Goal: Task Accomplishment & Management: Manage account settings

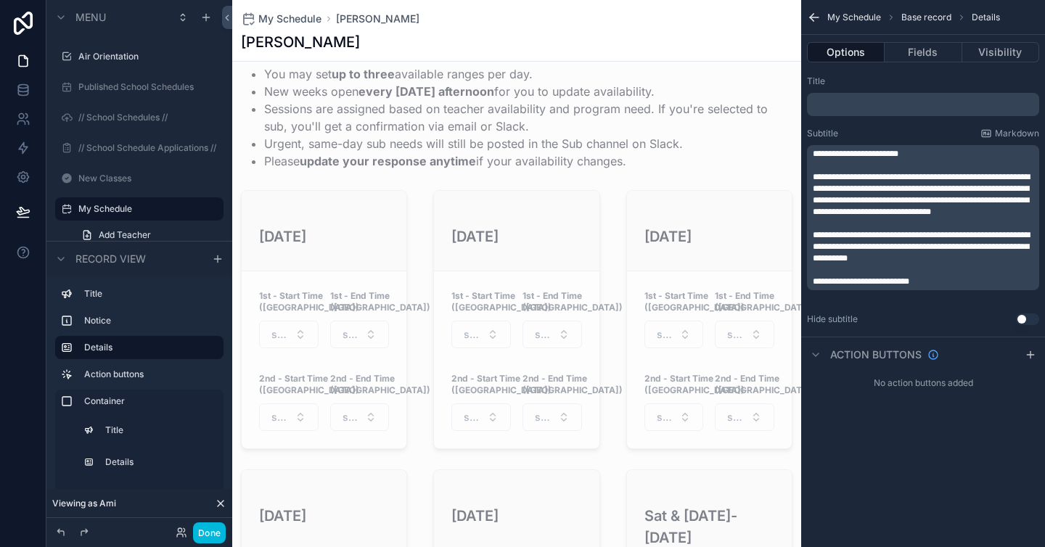
scroll to position [808, 0]
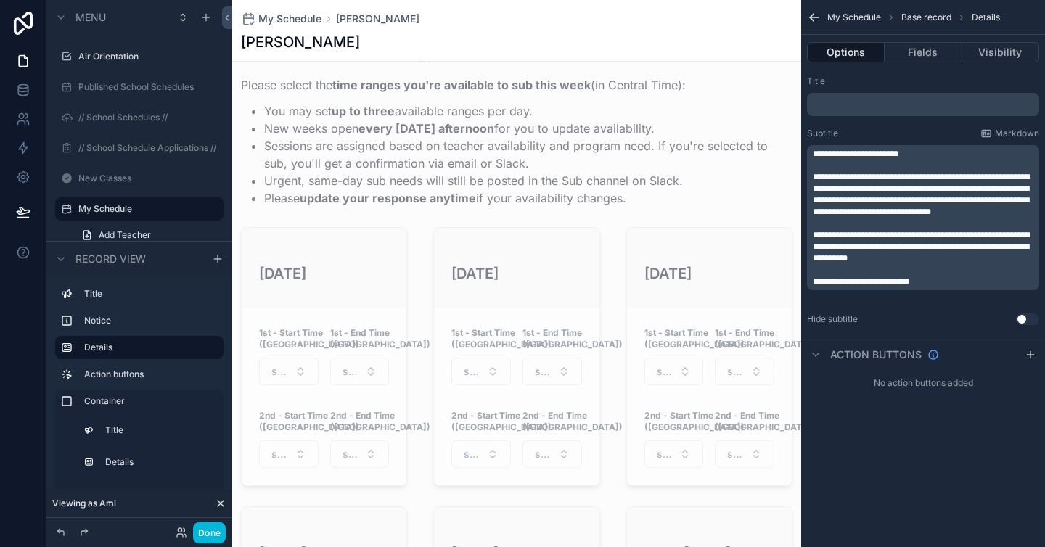
click at [416, 99] on div "scrollable content" at bounding box center [516, 413] width 569 height 775
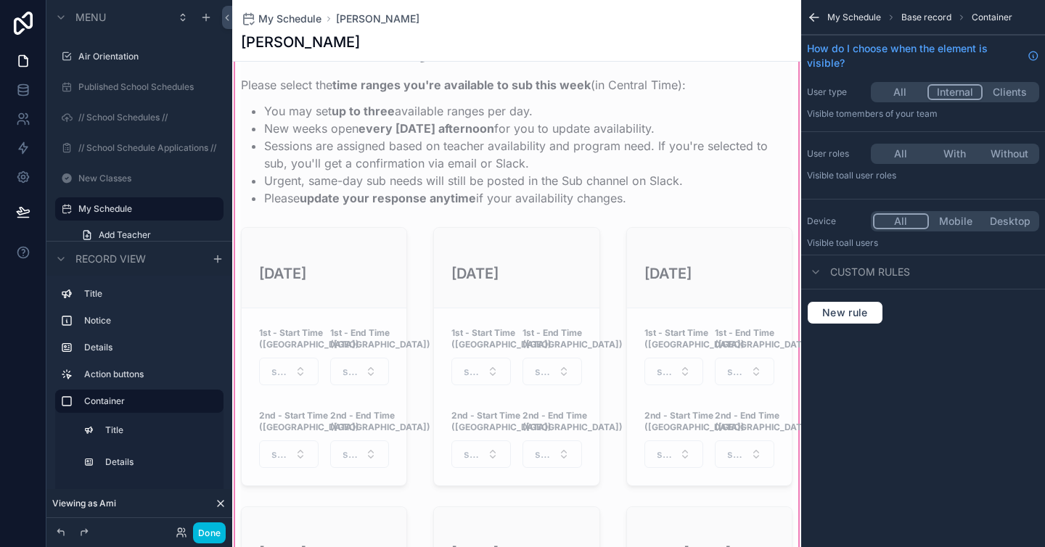
click at [458, 133] on div "scrollable content" at bounding box center [516, 124] width 569 height 178
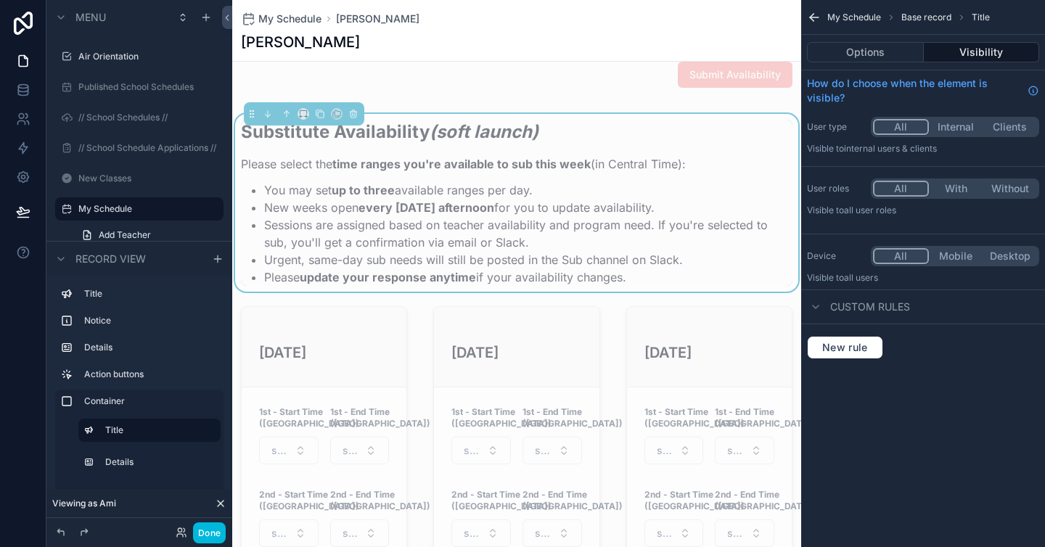
scroll to position [739, 0]
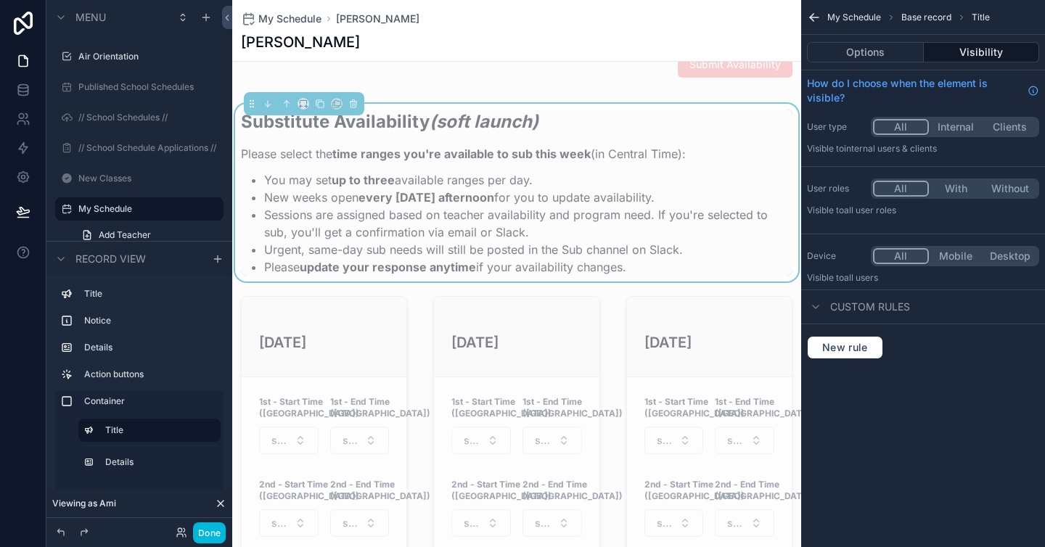
click at [560, 145] on p "Please select the time ranges you're available to sub this week (in Central Tim…" at bounding box center [516, 153] width 551 height 17
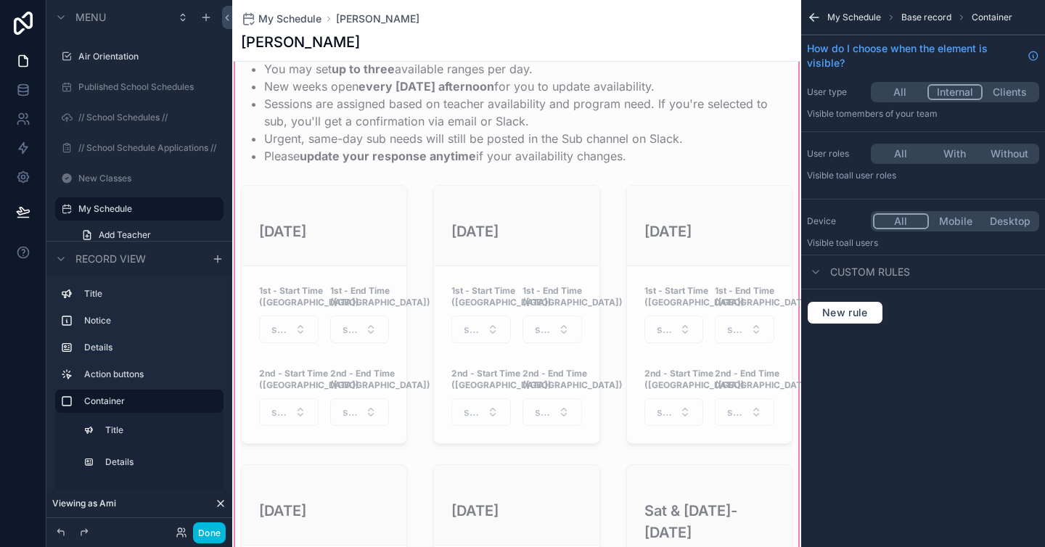
scroll to position [863, 0]
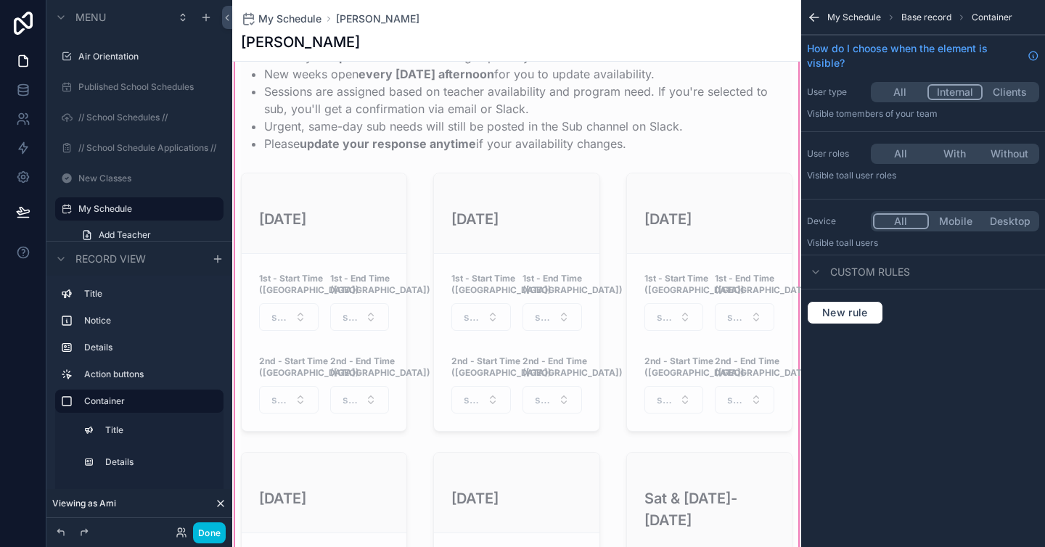
click at [602, 167] on div "scrollable content" at bounding box center [516, 302] width 184 height 271
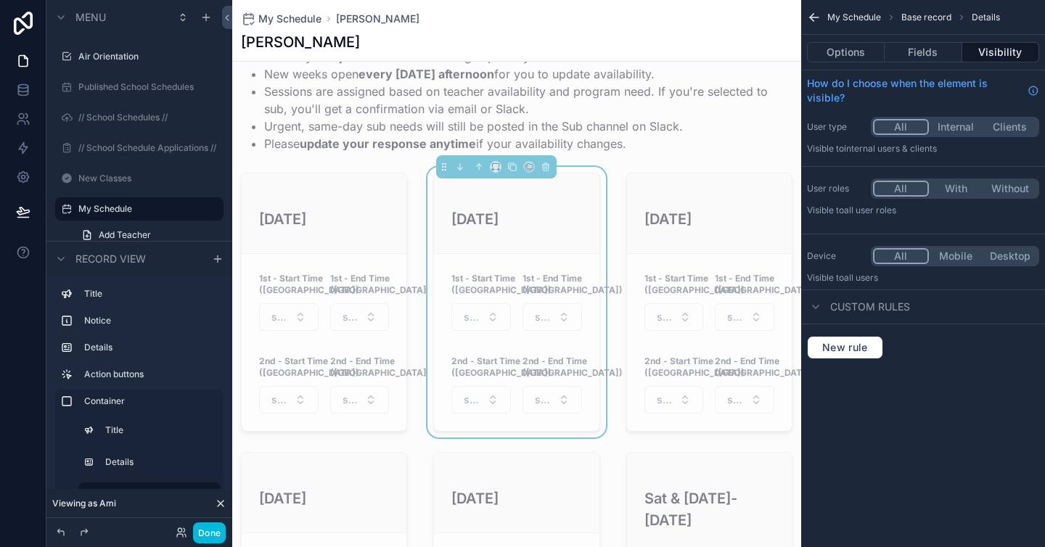
click at [613, 156] on div "Substitute Availability (soft launch) Please select the time ranges you're avai…" at bounding box center [516, 359] width 569 height 758
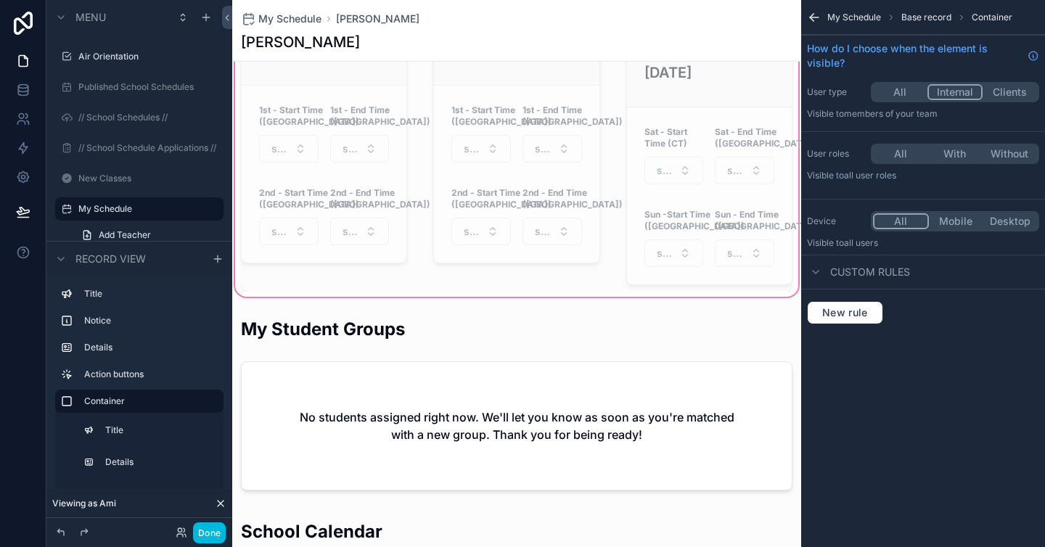
scroll to position [1320, 0]
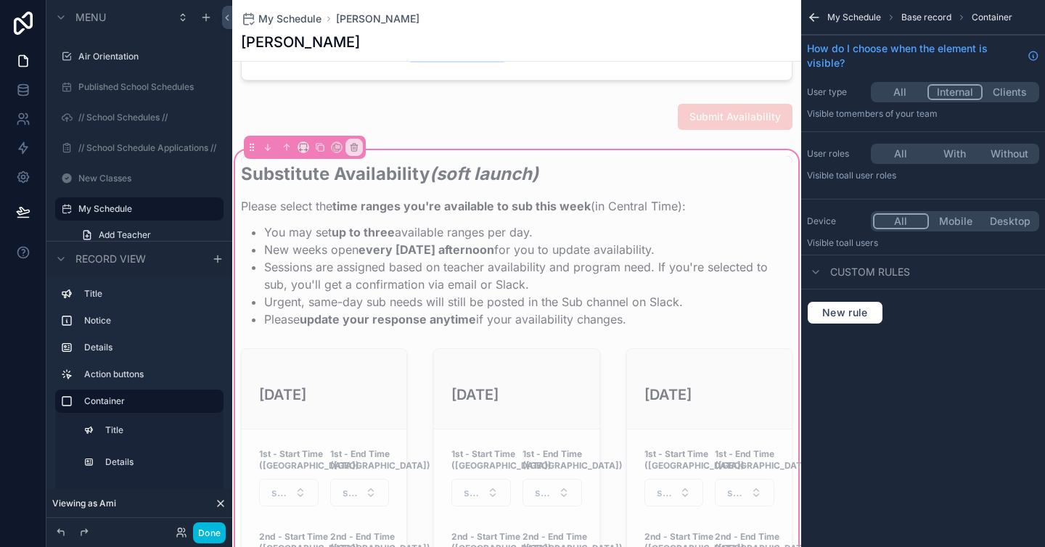
scroll to position [703, 0]
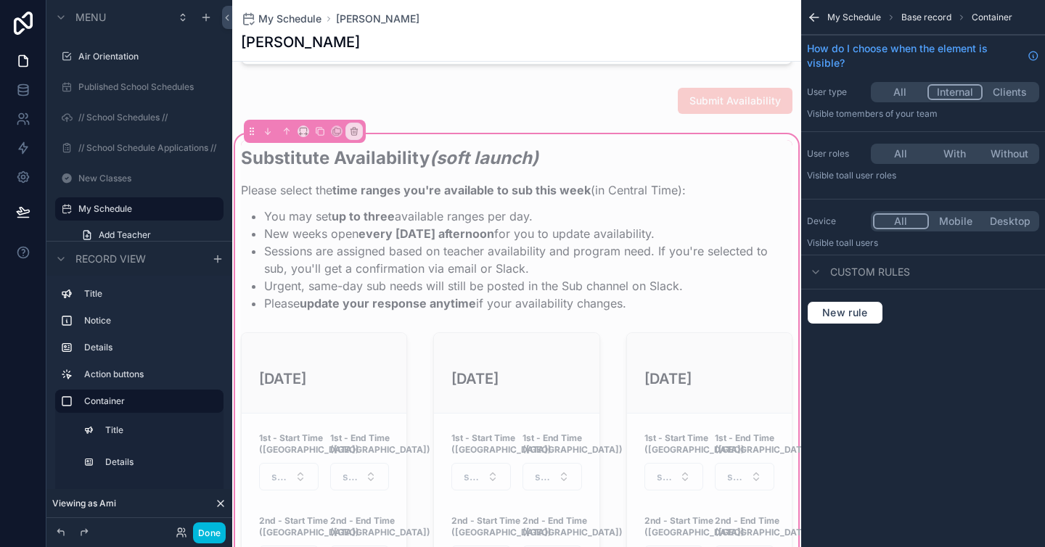
click at [614, 165] on div "scrollable content" at bounding box center [516, 229] width 569 height 178
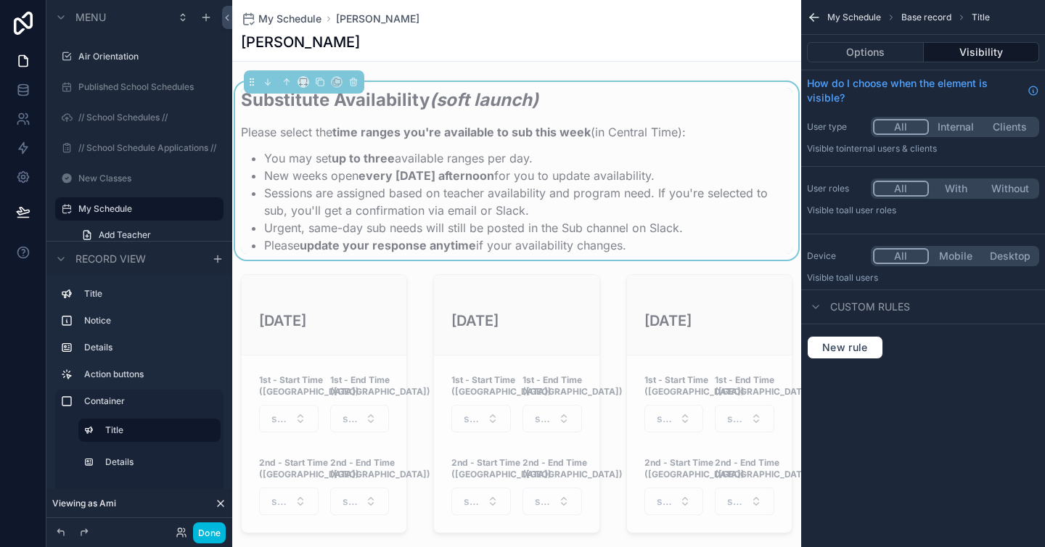
scroll to position [768, 0]
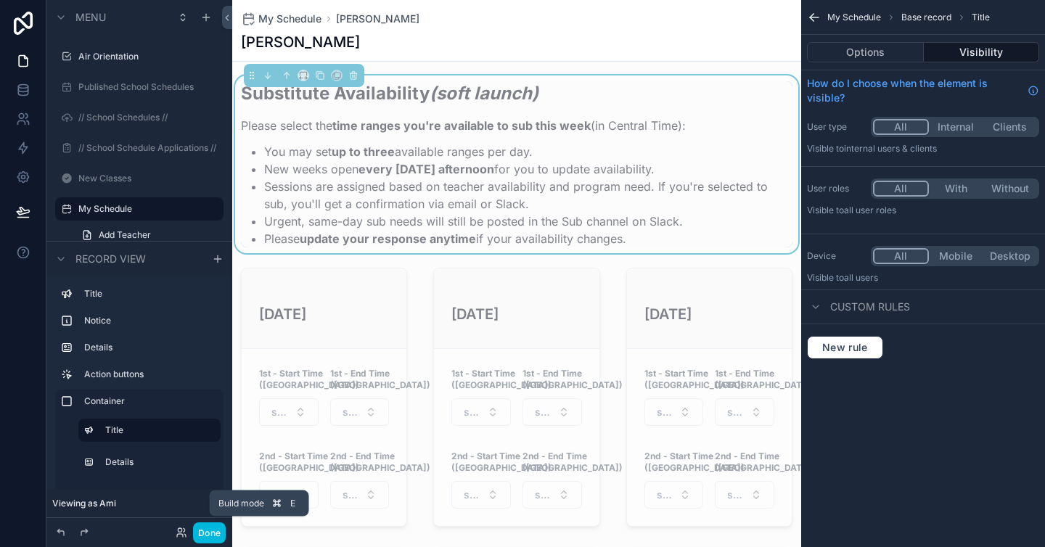
click at [203, 532] on button "Done" at bounding box center [209, 532] width 33 height 21
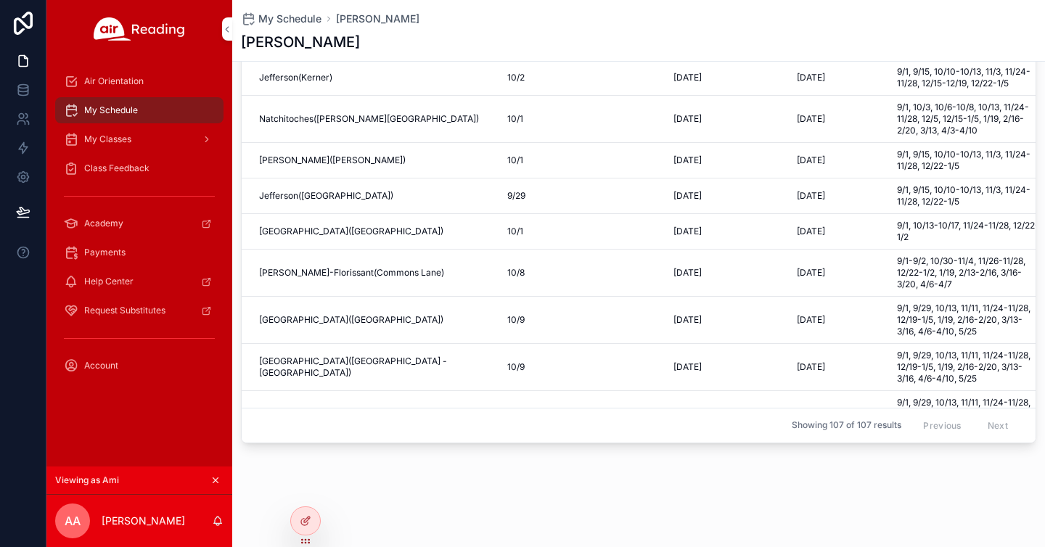
scroll to position [0, 0]
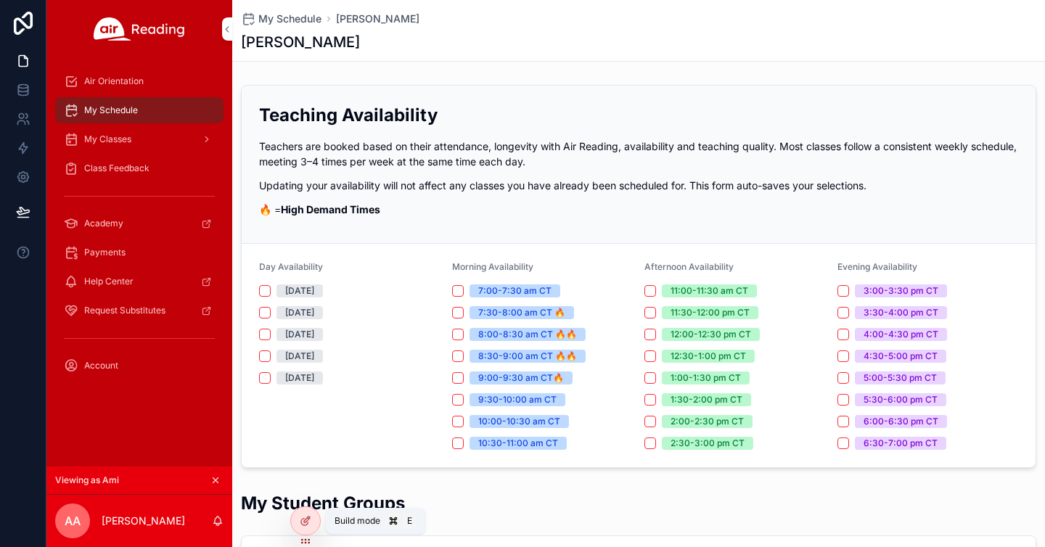
click at [312, 527] on div at bounding box center [305, 521] width 29 height 28
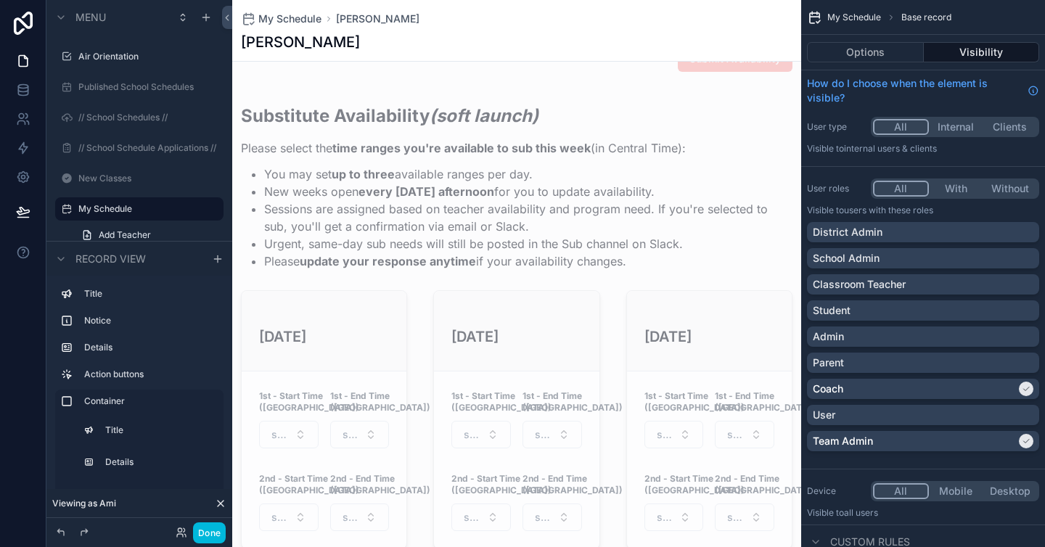
scroll to position [749, 0]
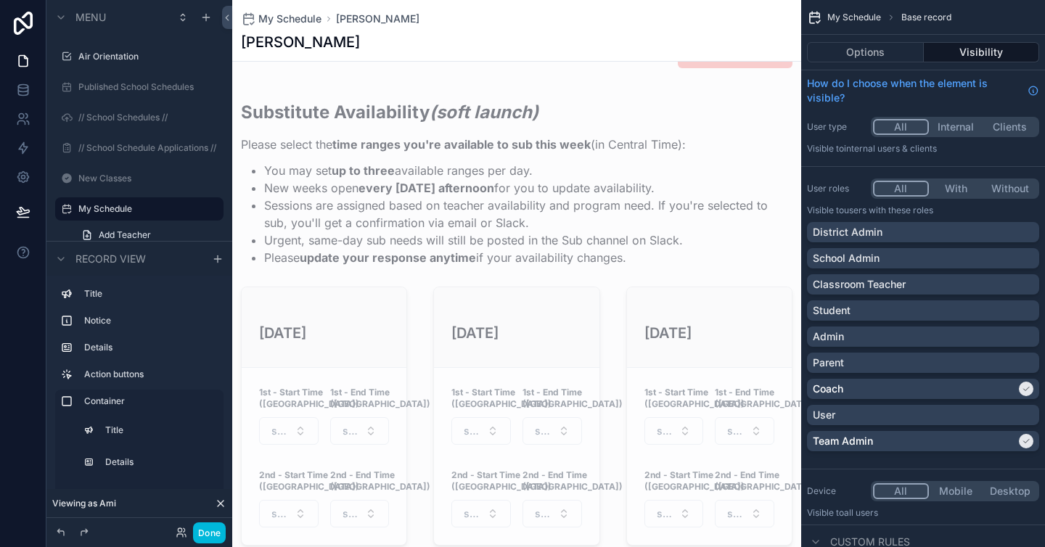
click at [561, 184] on div "scrollable content" at bounding box center [516, 473] width 569 height 775
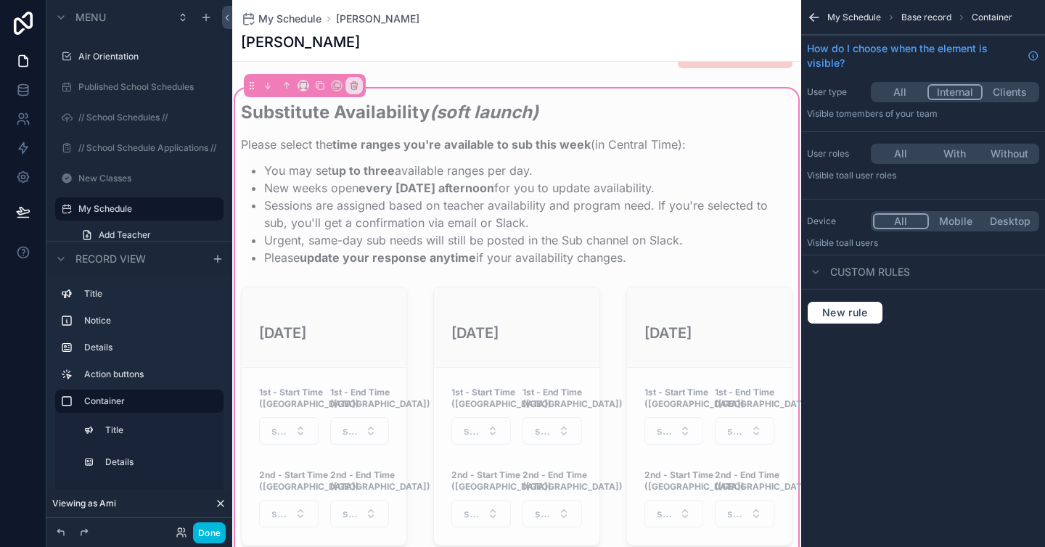
click at [646, 203] on div "scrollable content" at bounding box center [516, 183] width 569 height 178
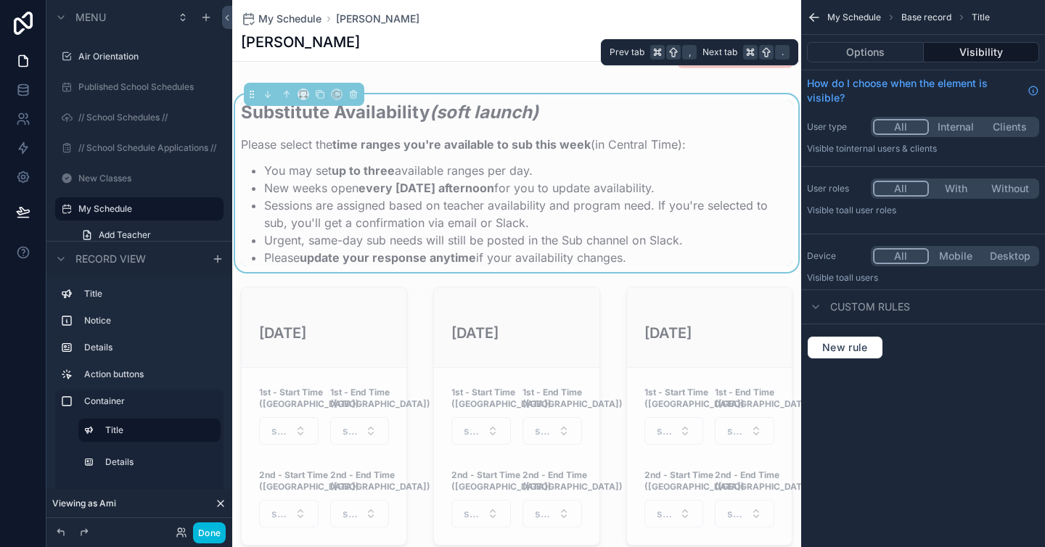
click at [887, 52] on button "Options" at bounding box center [865, 52] width 117 height 20
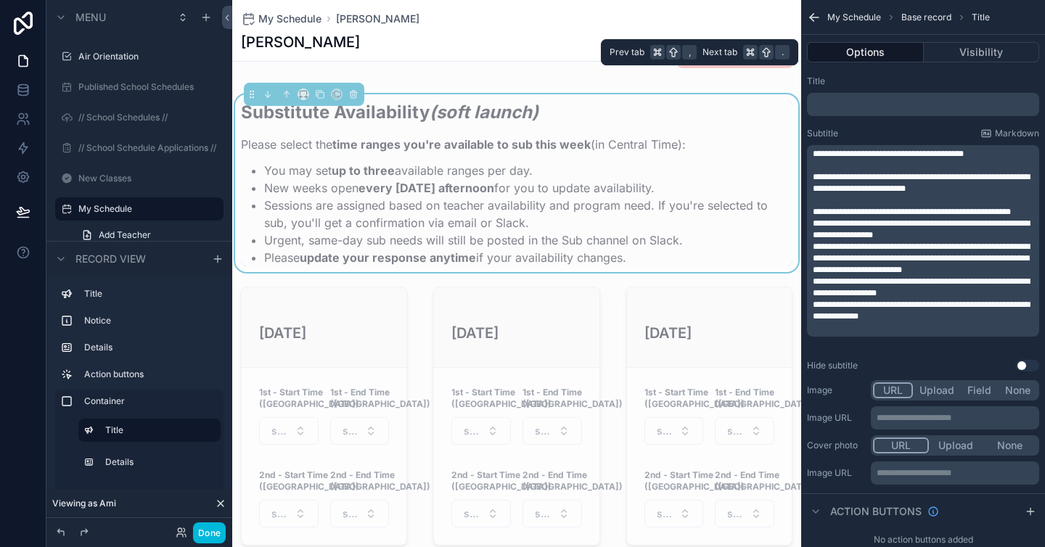
click at [974, 47] on button "Visibility" at bounding box center [981, 52] width 116 height 20
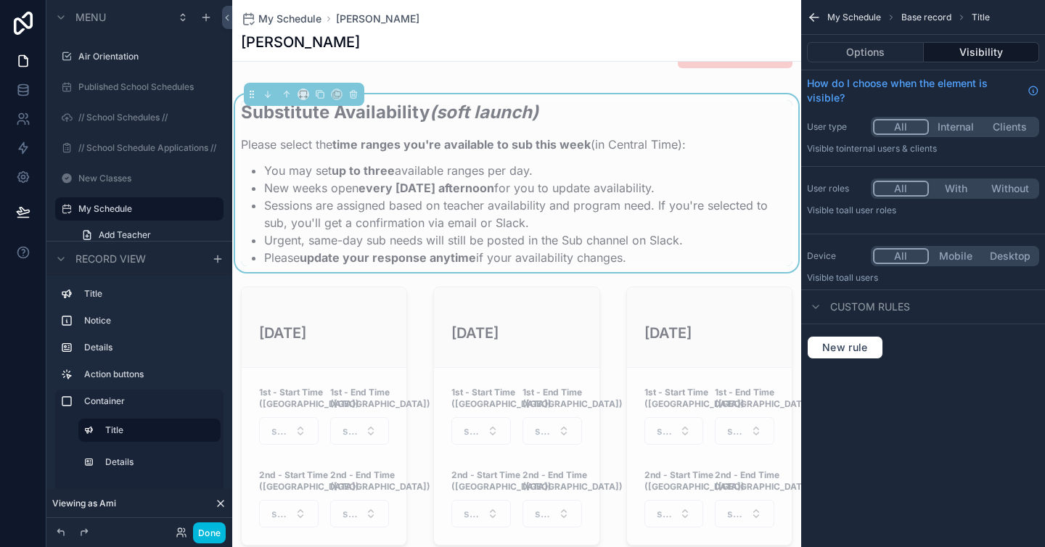
click at [620, 197] on li "Sessions are assigned based on teacher availability and program need. If you're…" at bounding box center [528, 214] width 528 height 35
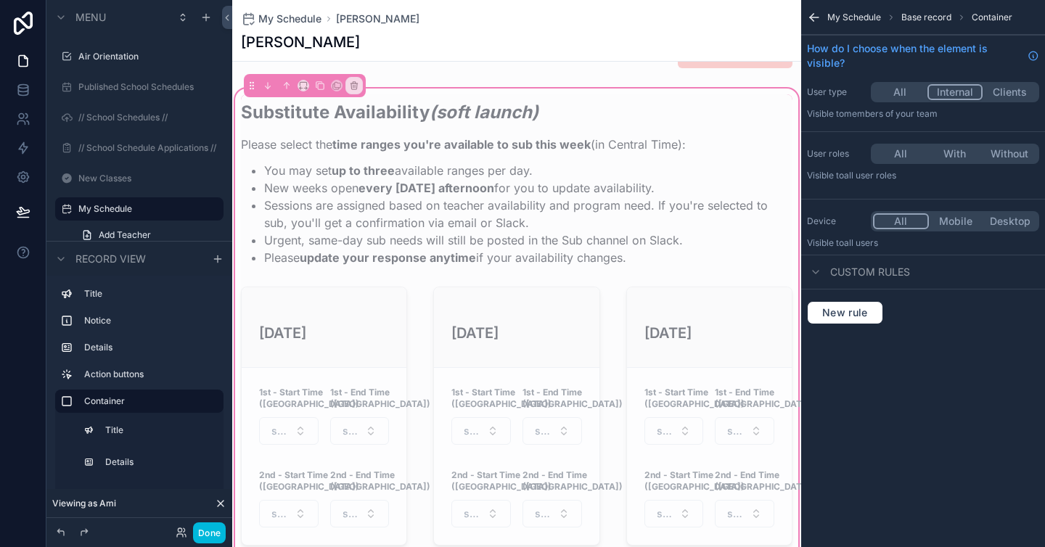
click at [213, 534] on button "Done" at bounding box center [209, 532] width 33 height 21
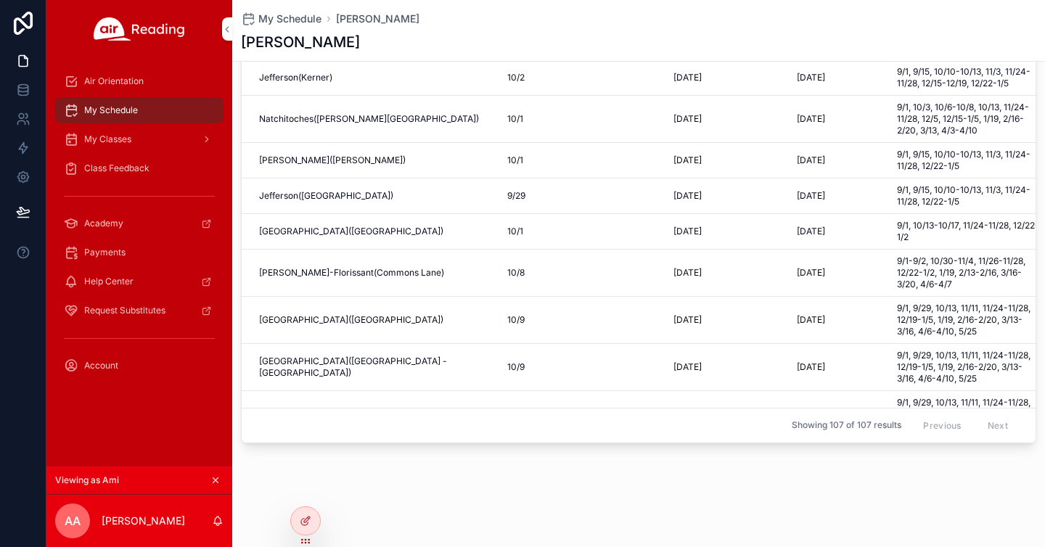
click at [0, 0] on icon at bounding box center [0, 0] width 0 height 0
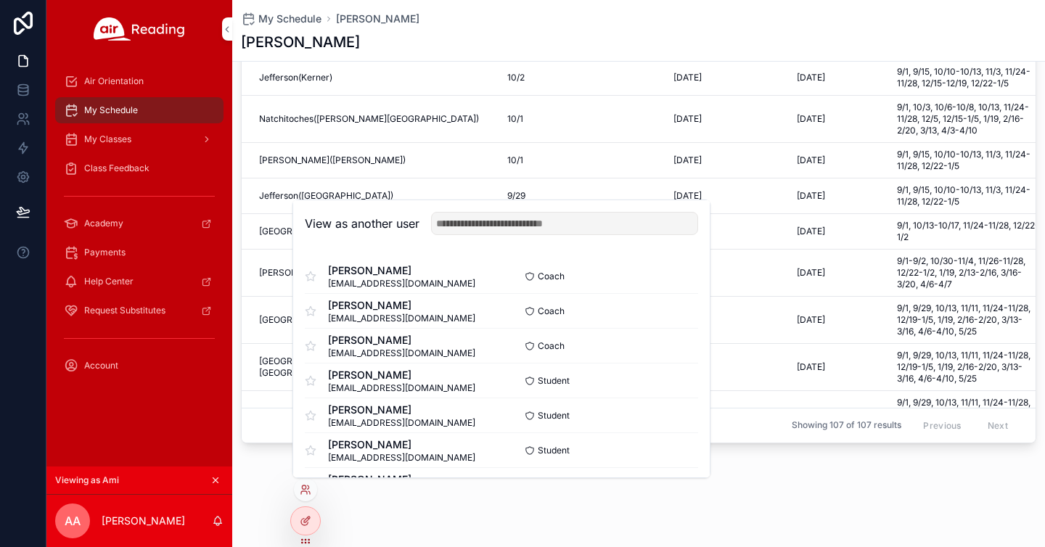
click at [471, 225] on input "text" at bounding box center [564, 223] width 267 height 23
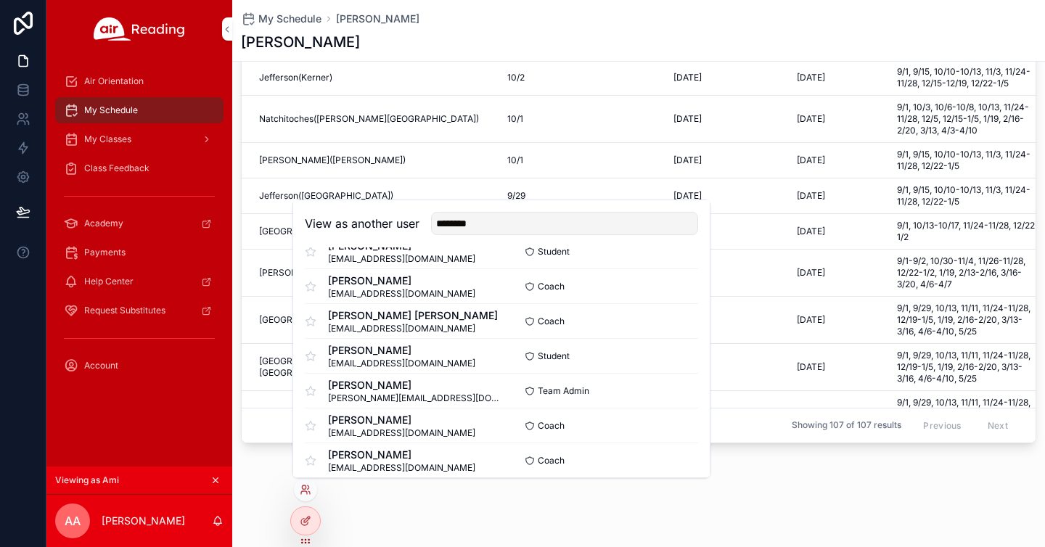
scroll to position [211, 0]
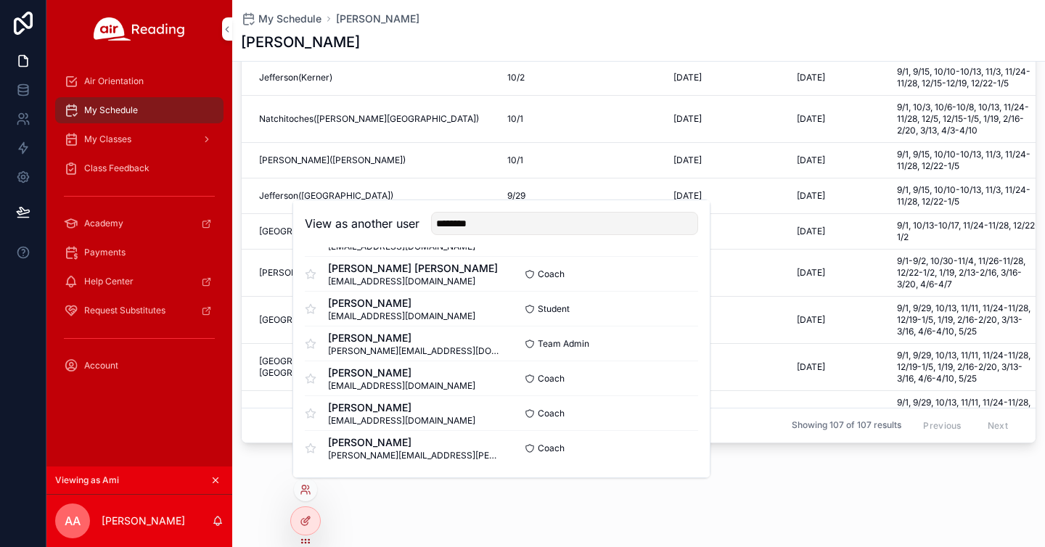
type input "********"
click at [0, 0] on button "Select" at bounding box center [0, 0] width 0 height 0
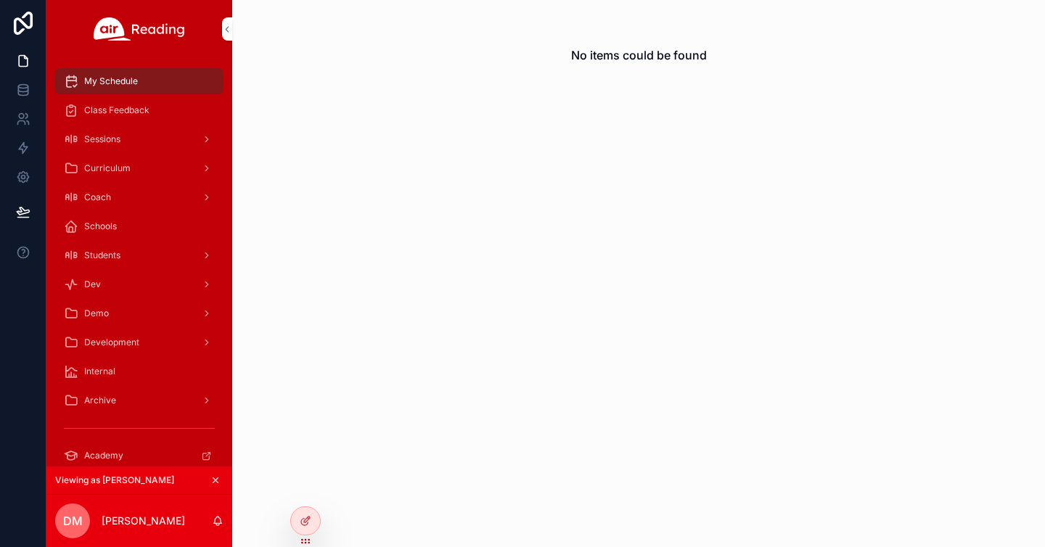
click at [0, 0] on icon at bounding box center [0, 0] width 0 height 0
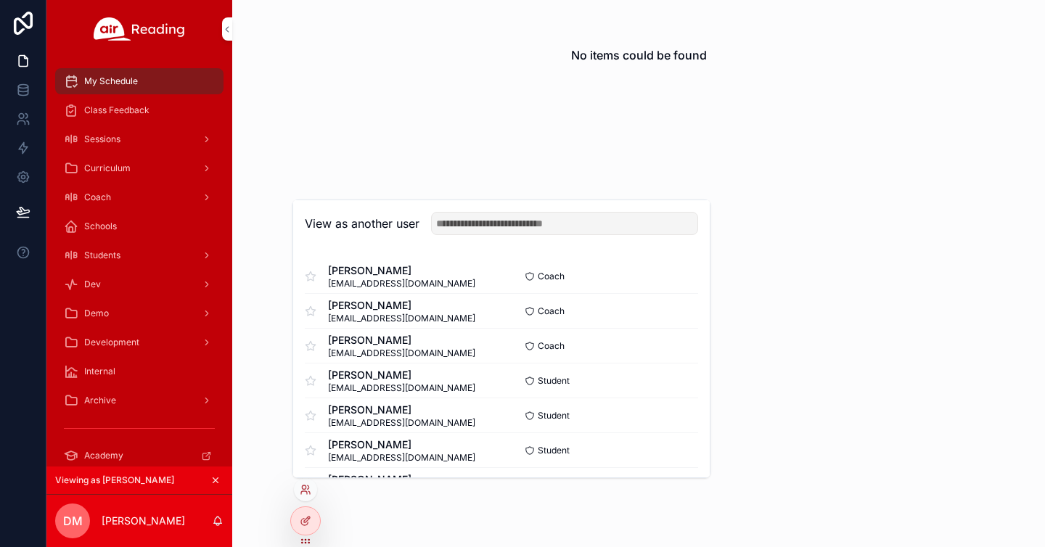
click at [483, 223] on input "text" at bounding box center [564, 223] width 267 height 23
click at [477, 227] on input "*****" at bounding box center [564, 223] width 267 height 23
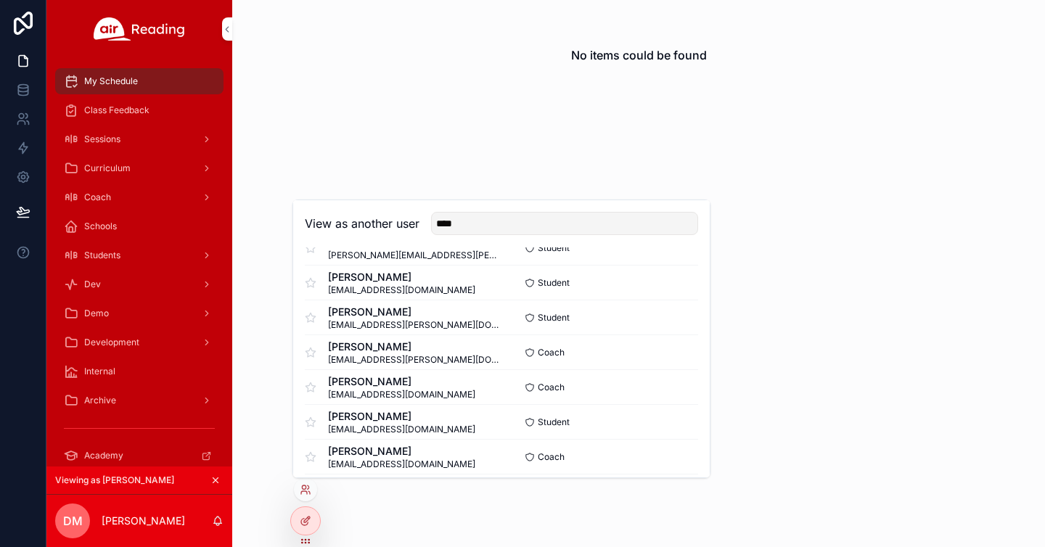
scroll to position [316, 0]
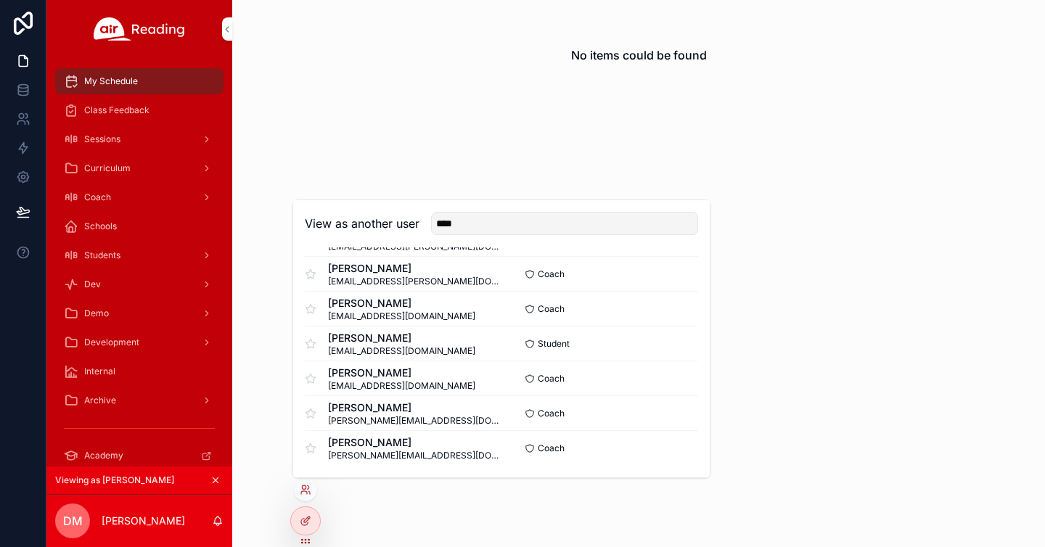
type input "****"
click at [0, 0] on button "Select" at bounding box center [0, 0] width 0 height 0
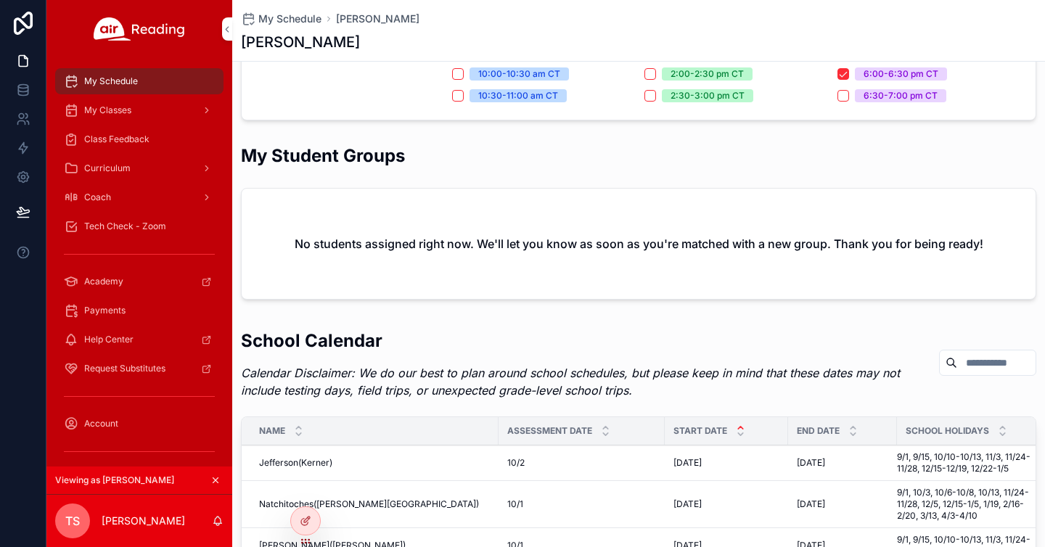
scroll to position [384, 0]
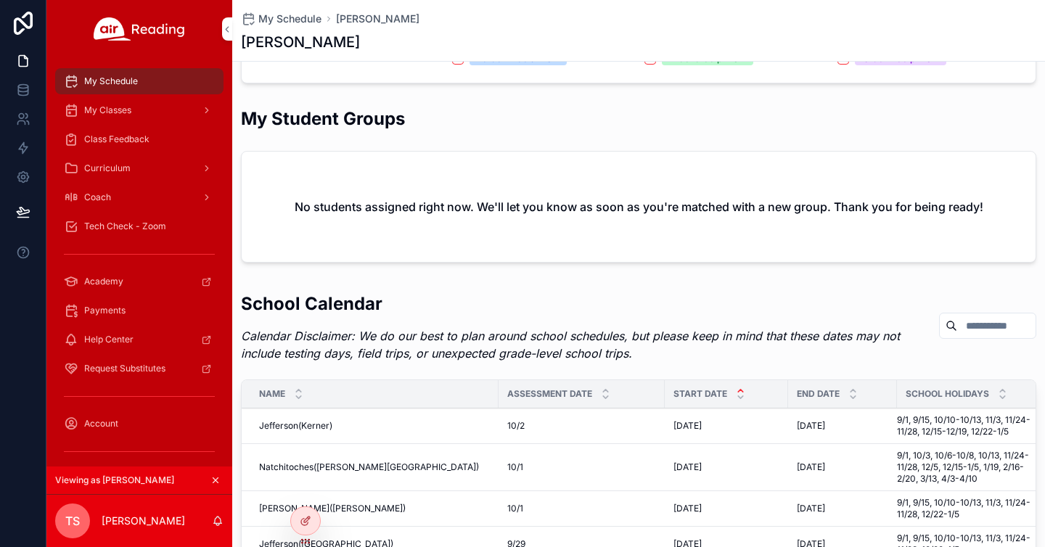
click at [308, 520] on icon at bounding box center [306, 521] width 12 height 12
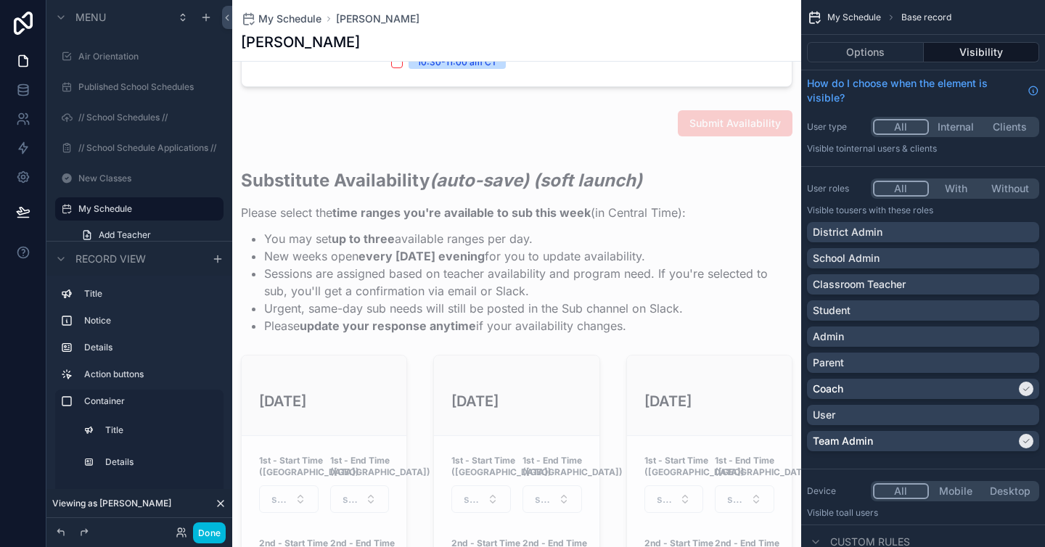
scroll to position [680, 0]
